Goal: Transaction & Acquisition: Purchase product/service

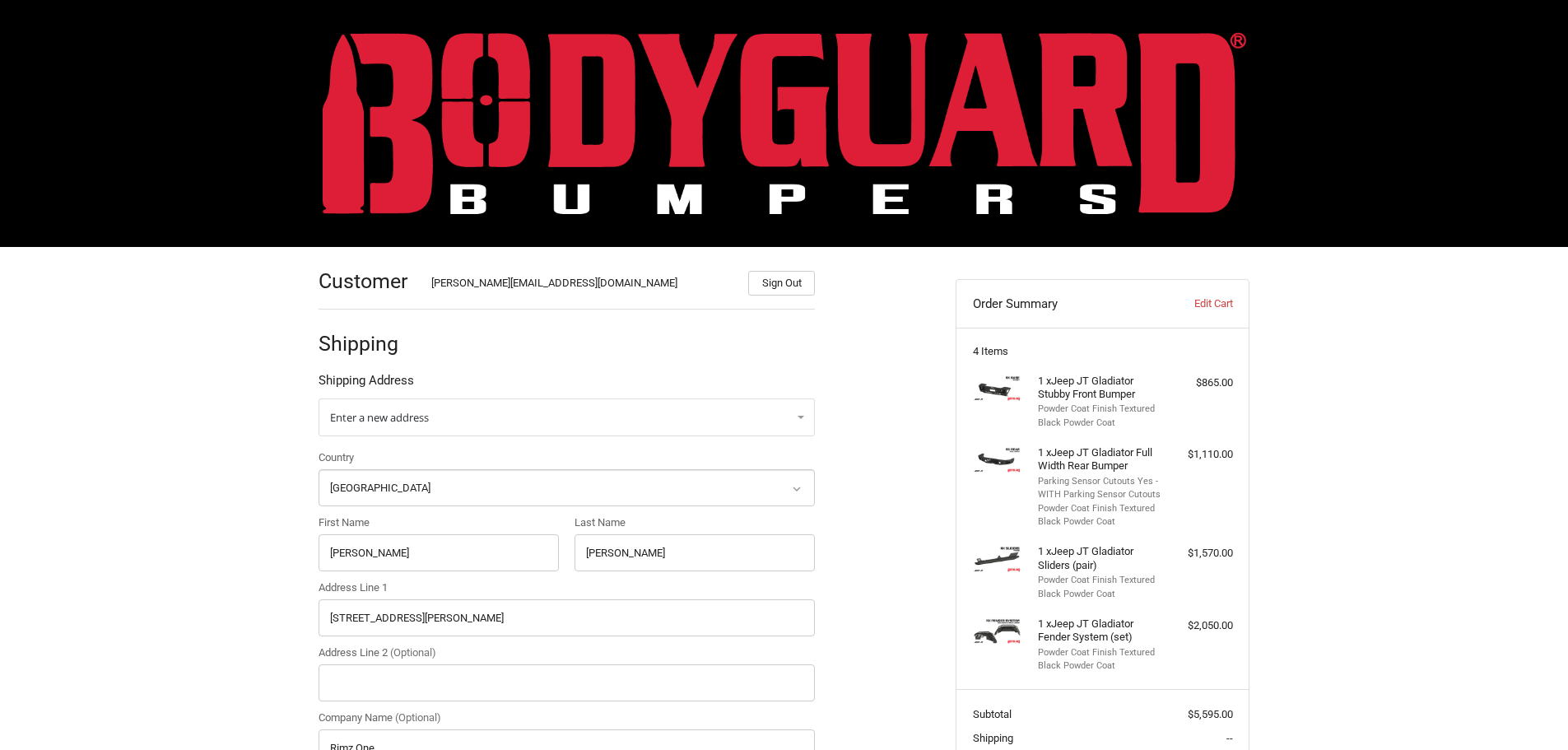
select select "US"
select select "NC"
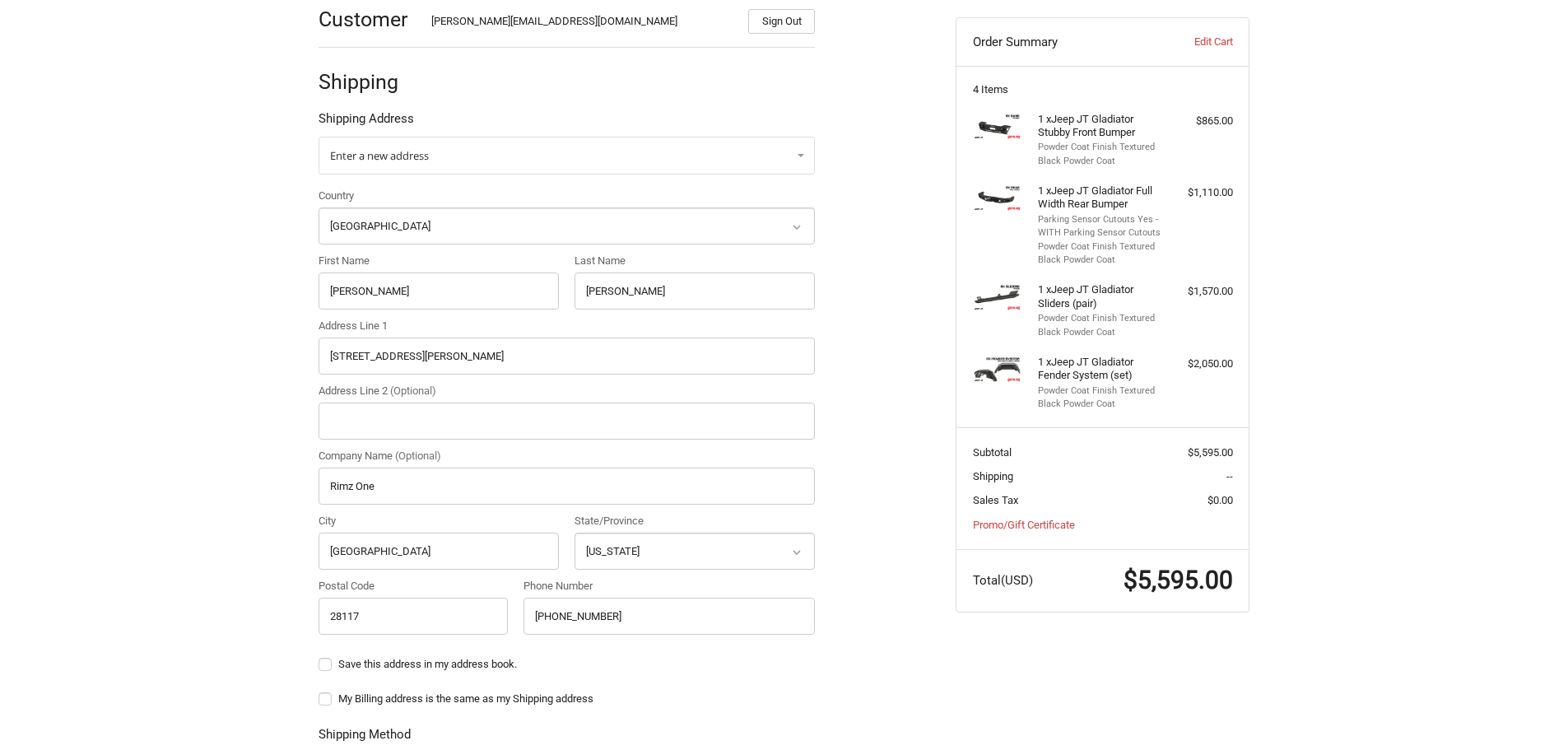
scroll to position [14, 0]
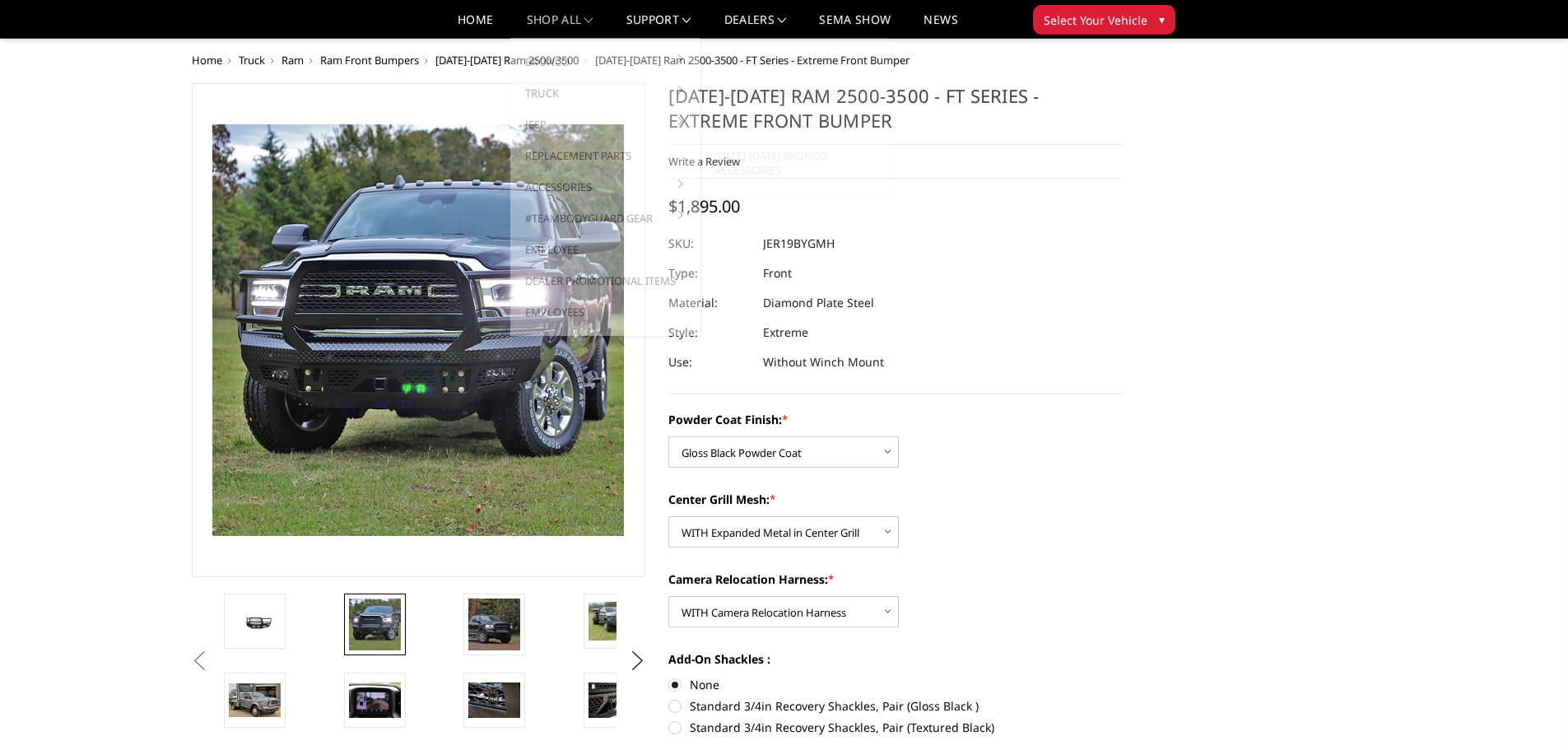
select select "3215"
select select "3217"
select select "3219"
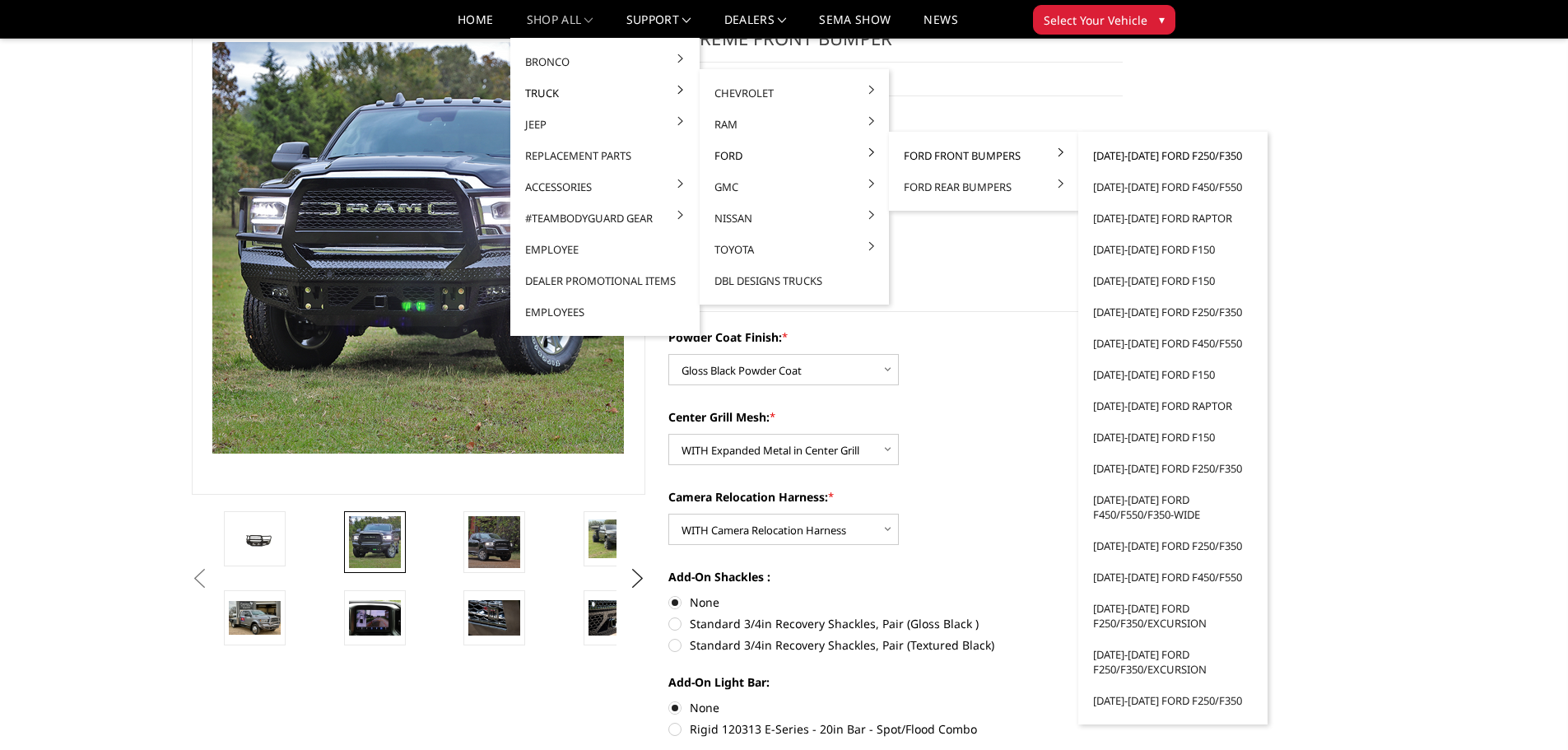
click at [1139, 157] on link "[DATE]-[DATE] Ford F250/F350" at bounding box center [1173, 155] width 177 height 31
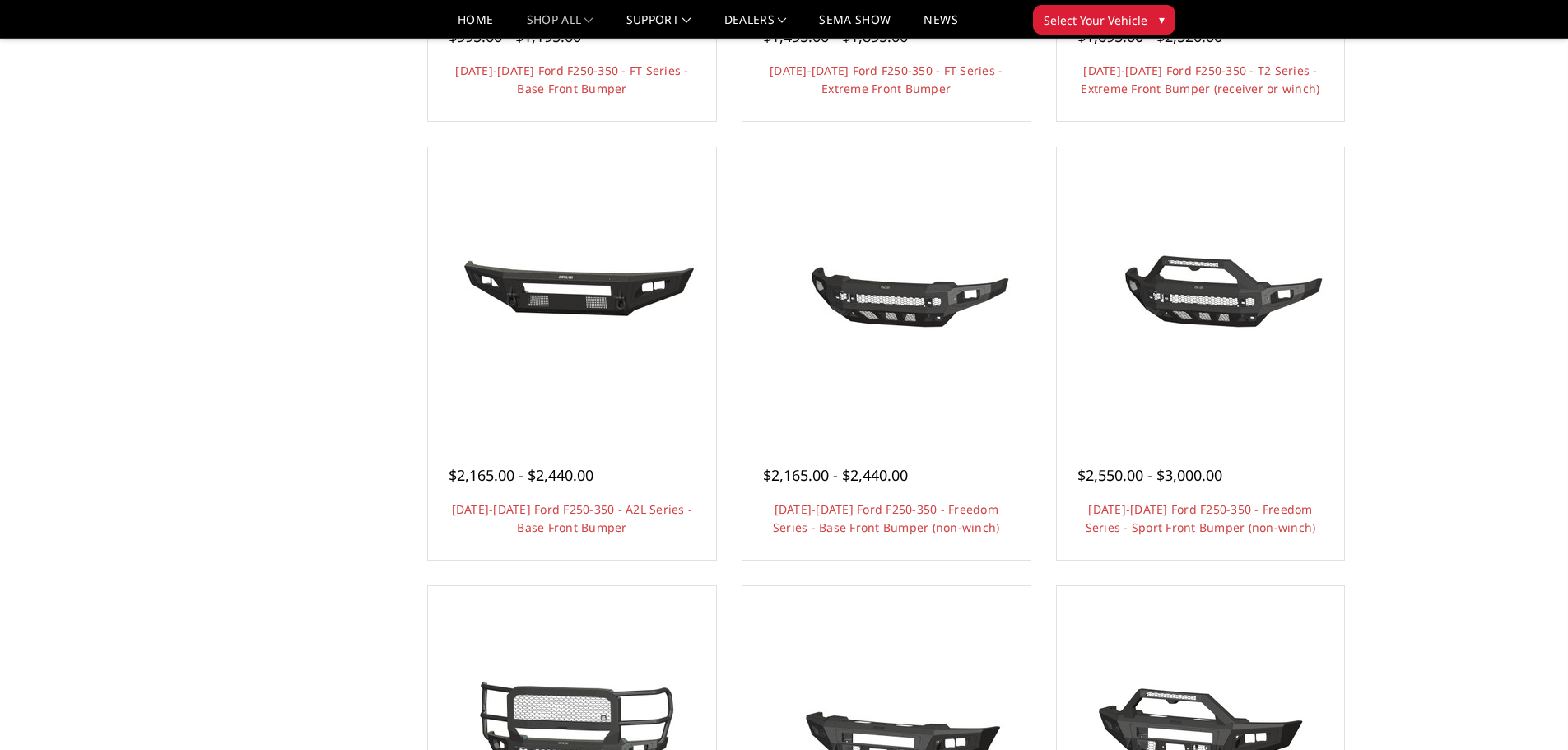
scroll to position [659, 0]
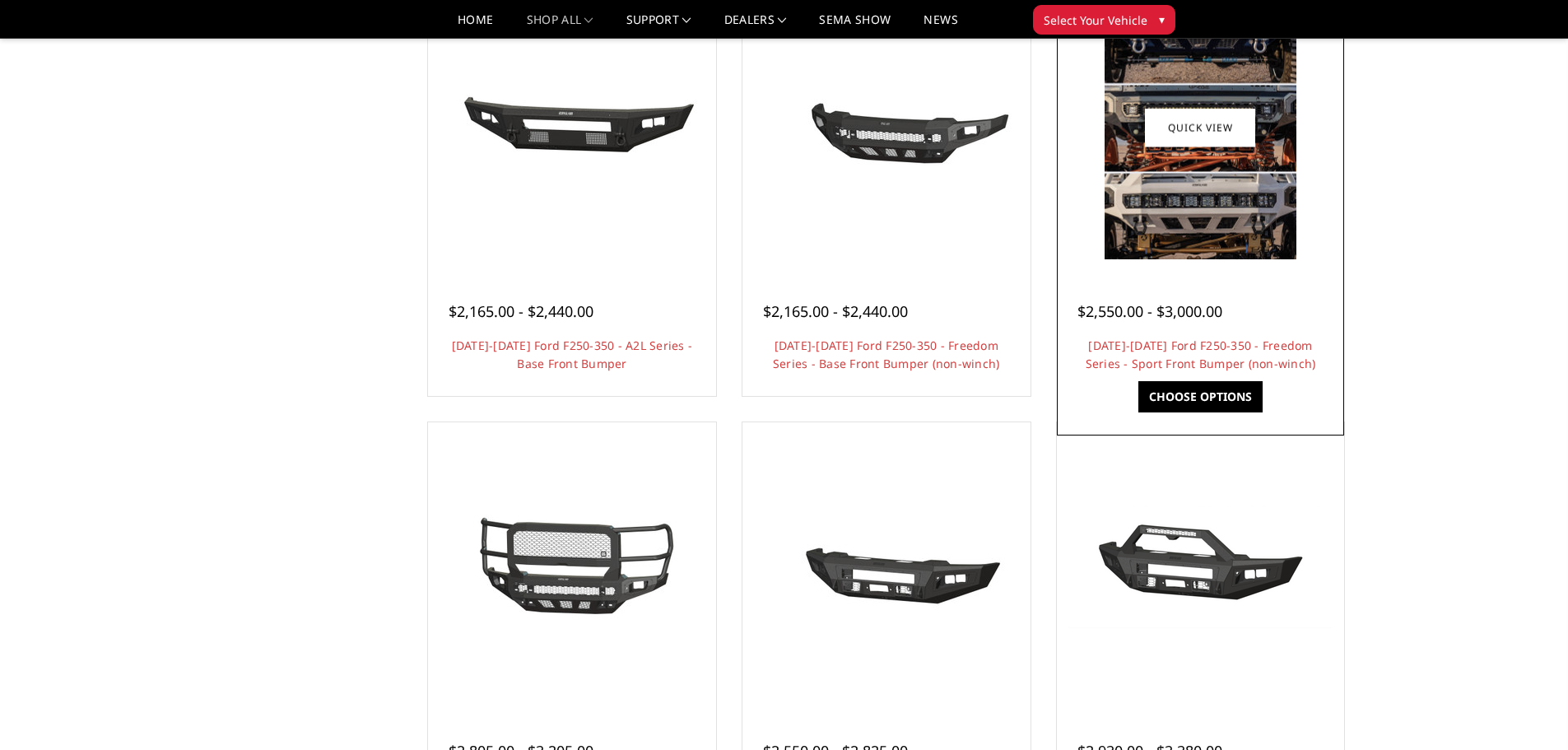
click at [1187, 237] on img at bounding box center [1200, 127] width 192 height 263
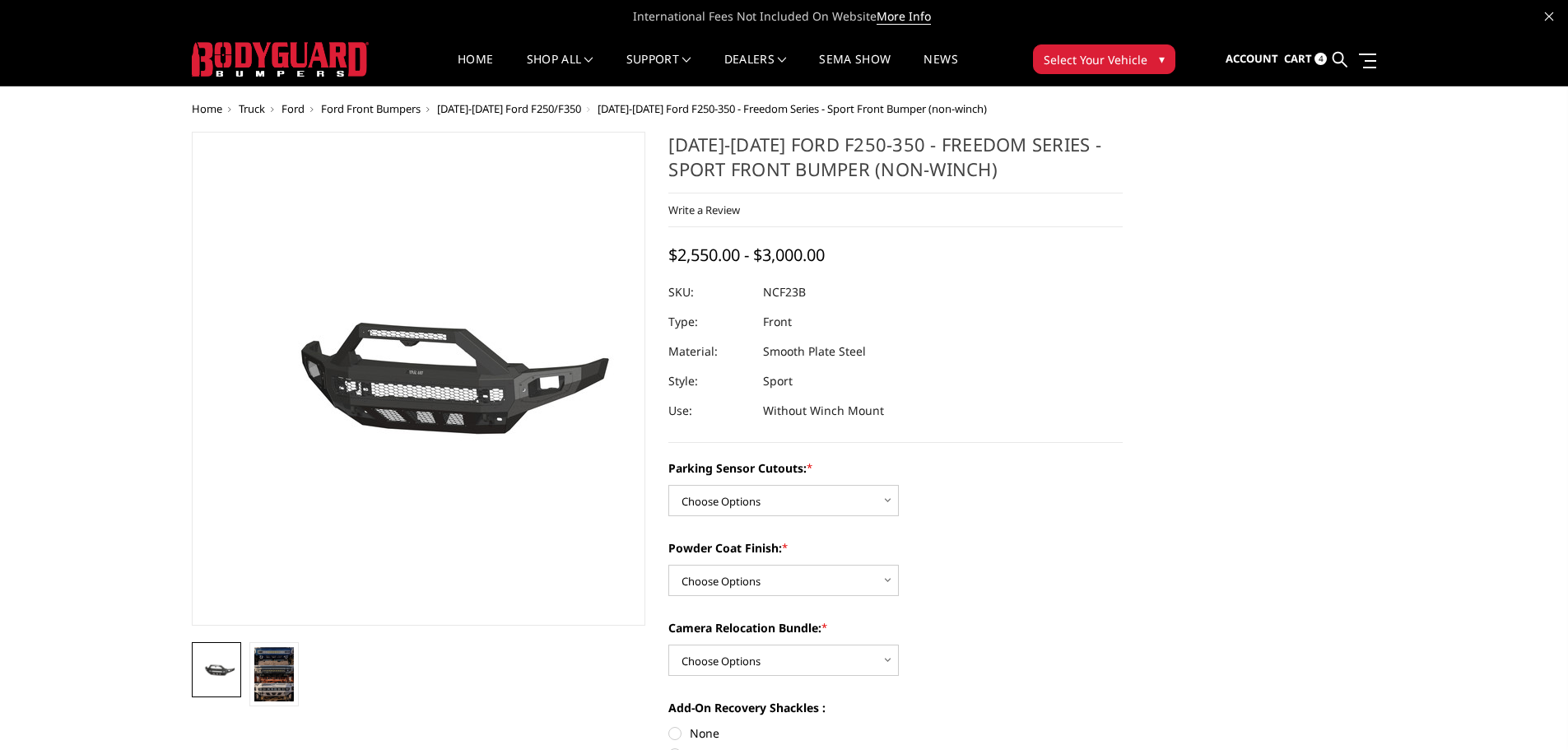
click at [480, 107] on span "[DATE]-[DATE] Ford F250/F350" at bounding box center [508, 108] width 144 height 15
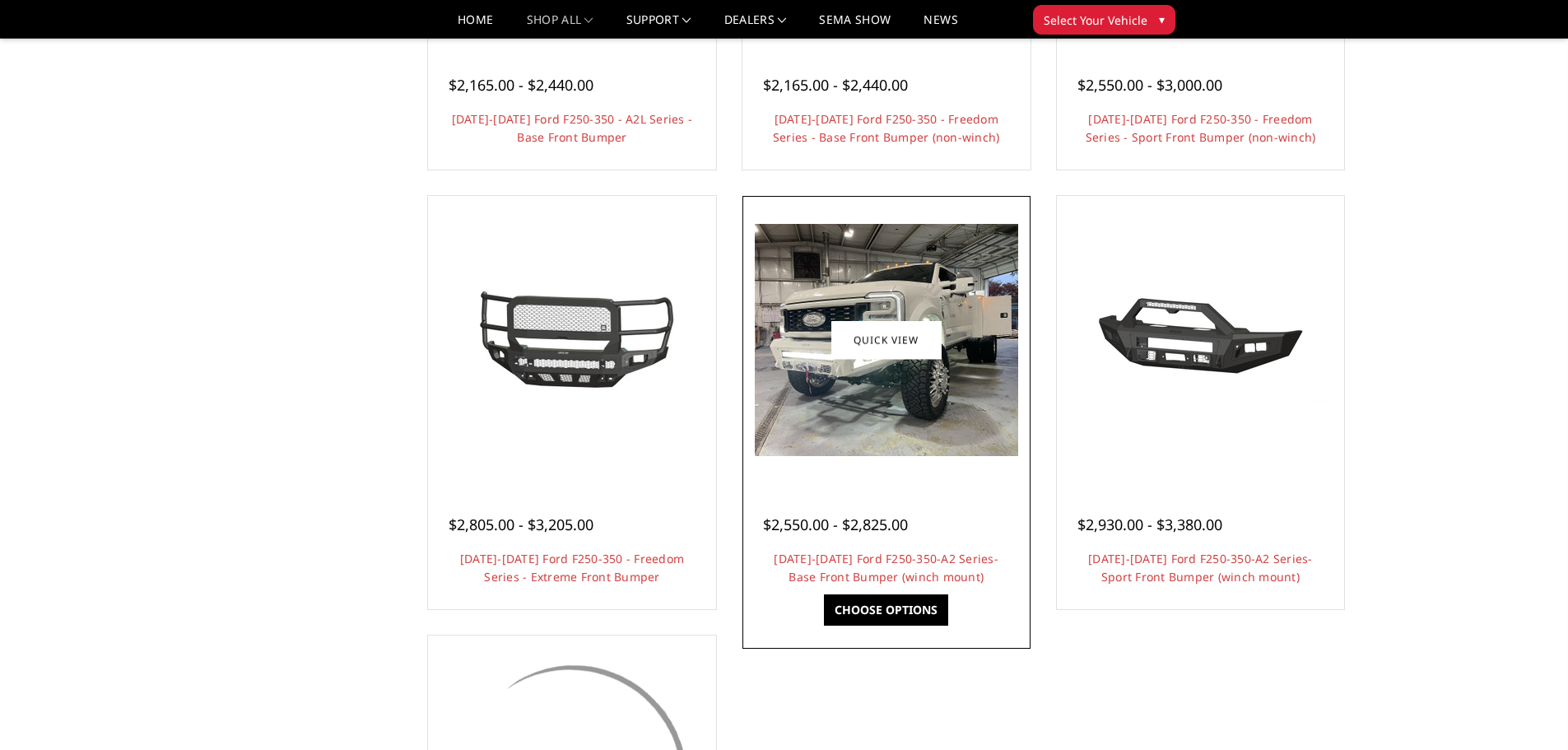
scroll to position [905, 0]
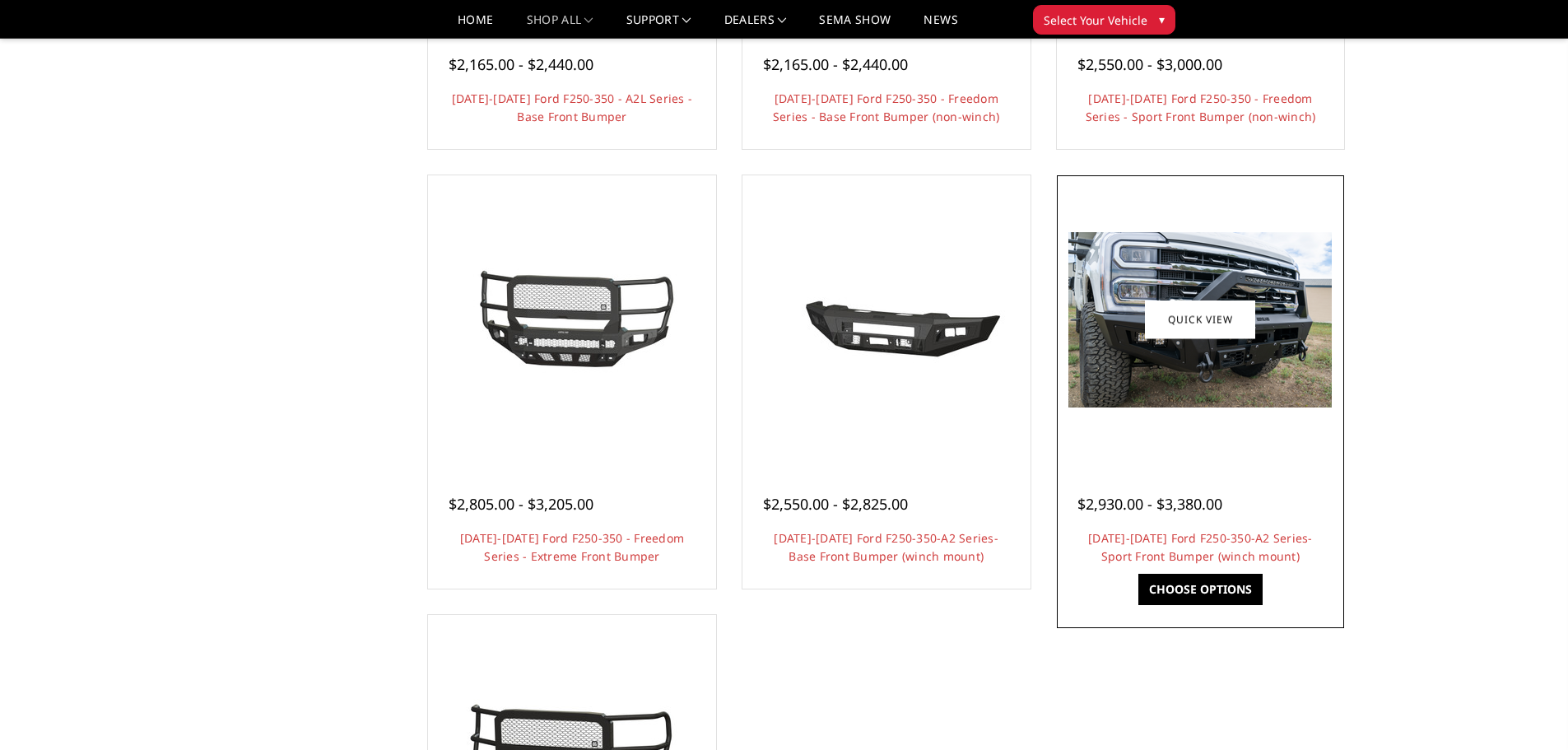
click at [1169, 428] on div at bounding box center [1200, 319] width 279 height 279
